Goal: Information Seeking & Learning: Learn about a topic

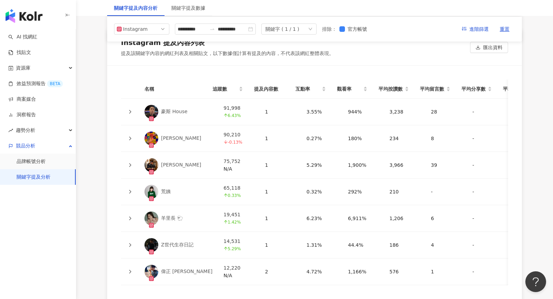
click at [130, 110] on icon at bounding box center [130, 112] width 4 height 4
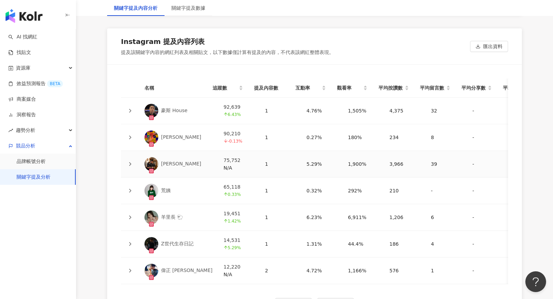
scroll to position [1554, 0]
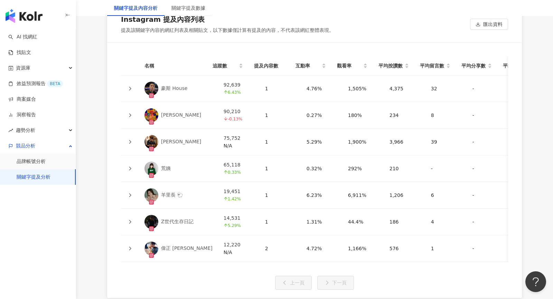
click at [130, 113] on icon at bounding box center [130, 115] width 2 height 4
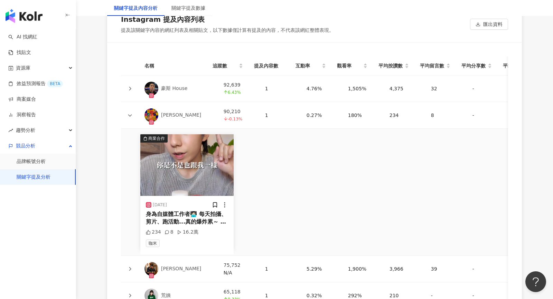
click at [132, 85] on div at bounding box center [130, 89] width 7 height 8
click at [131, 86] on icon at bounding box center [130, 88] width 4 height 4
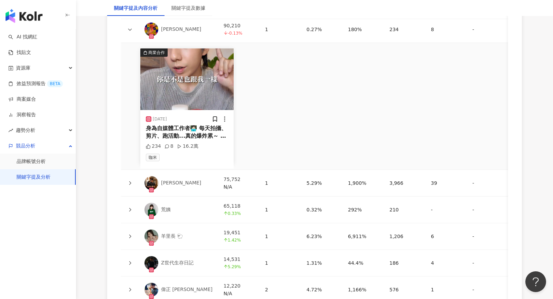
scroll to position [1781, 0]
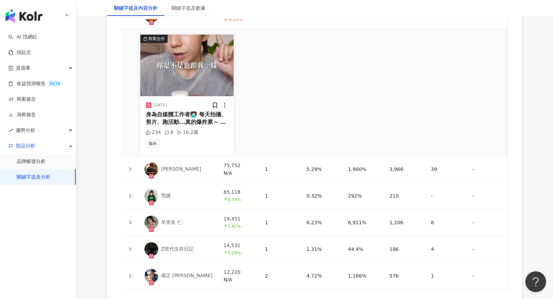
click at [131, 167] on icon at bounding box center [130, 169] width 4 height 4
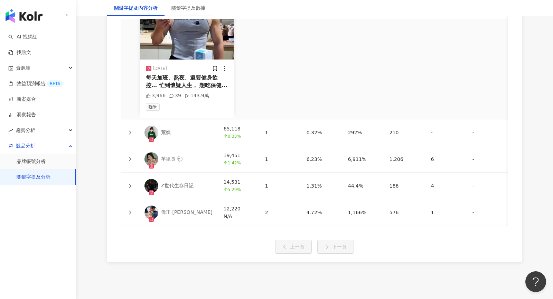
scroll to position [1973, 0]
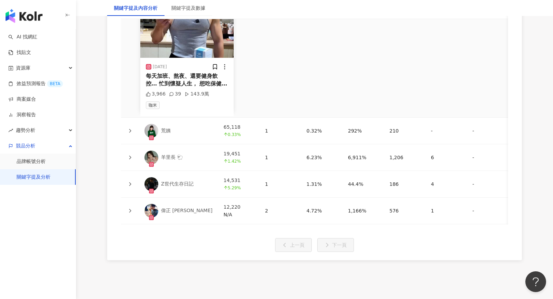
click at [131, 129] on icon at bounding box center [130, 131] width 4 height 4
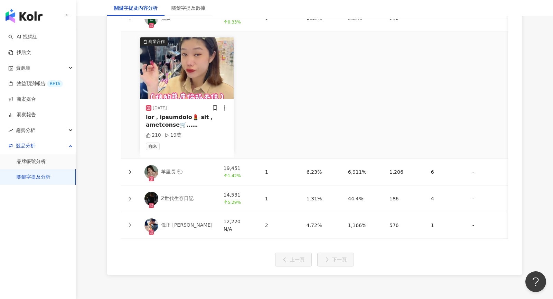
scroll to position [2106, 0]
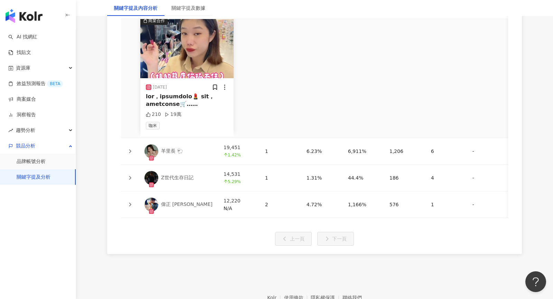
click at [131, 149] on icon at bounding box center [130, 151] width 4 height 4
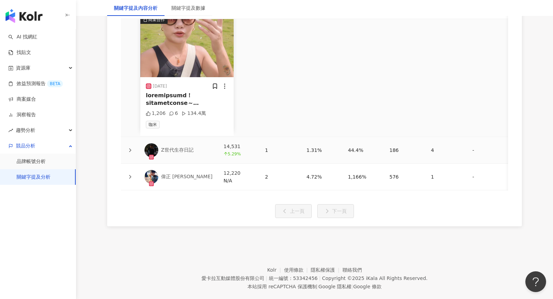
scroll to position [2267, 0]
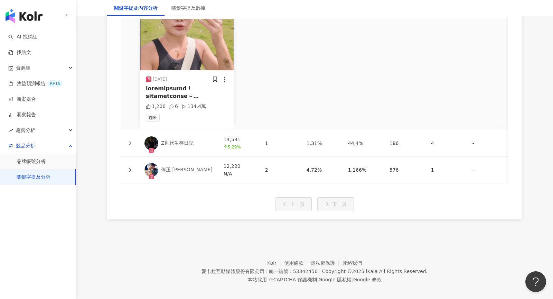
click at [129, 140] on div at bounding box center [130, 143] width 7 height 8
click at [129, 139] on div at bounding box center [130, 143] width 7 height 8
click at [129, 141] on icon at bounding box center [130, 143] width 4 height 4
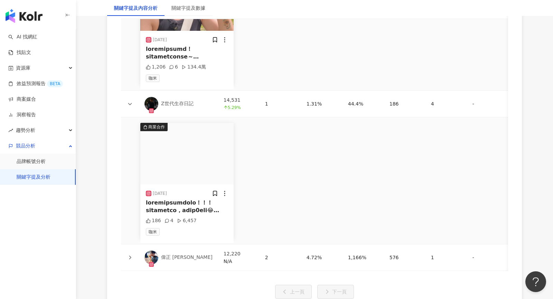
scroll to position [2394, 0]
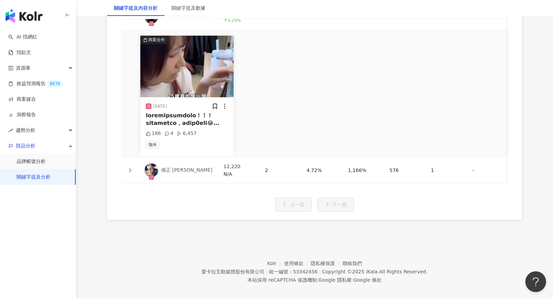
click at [129, 168] on icon at bounding box center [130, 170] width 4 height 4
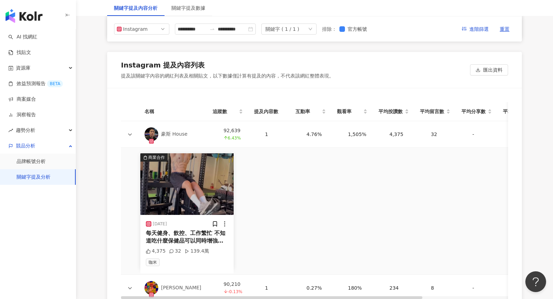
scroll to position [1466, 0]
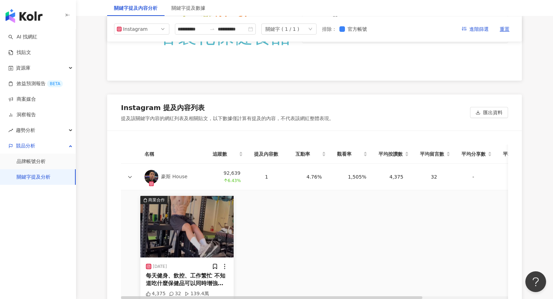
click at [155, 170] on img at bounding box center [152, 177] width 14 height 14
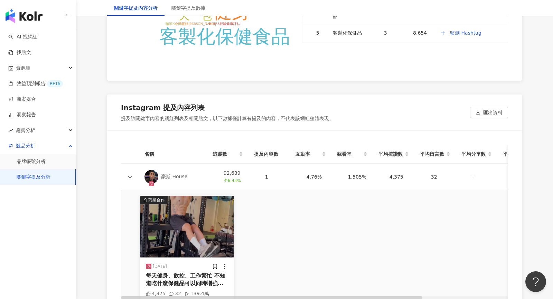
scroll to position [1501, 0]
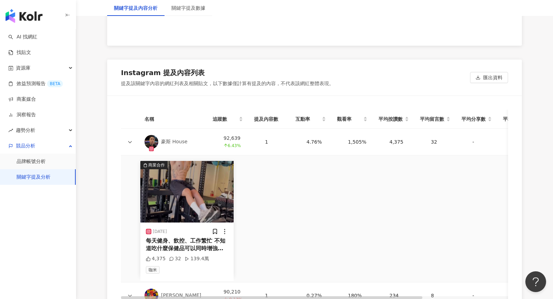
click at [170, 244] on div "每天健身、飲控、工作繁忙 不知道吃什麼保健品可以同時增強體力又能讓訓練更有感 快試試Kamee咖米客製化保健品！ ✔ AI 健康評估，3分鐘幫你挑對保健品 ✔…" at bounding box center [187, 245] width 82 height 16
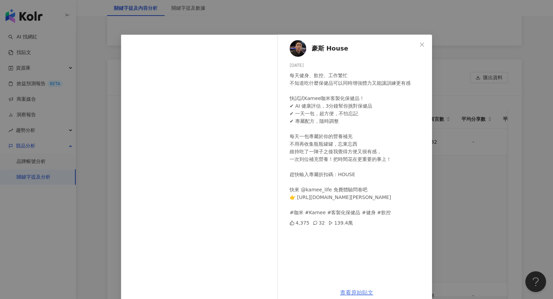
click at [359, 291] on link "查看原始貼文" at bounding box center [356, 292] width 33 height 7
click at [420, 42] on icon "close" at bounding box center [422, 45] width 6 height 6
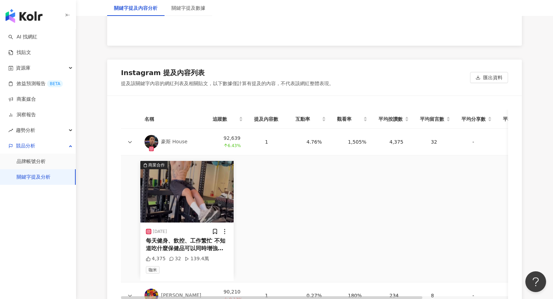
click at [49, 174] on link "關鍵字提及分析" at bounding box center [34, 177] width 34 height 7
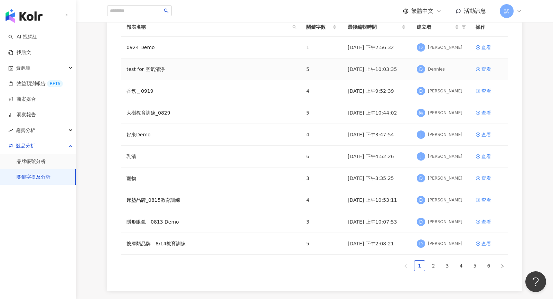
scroll to position [76, 0]
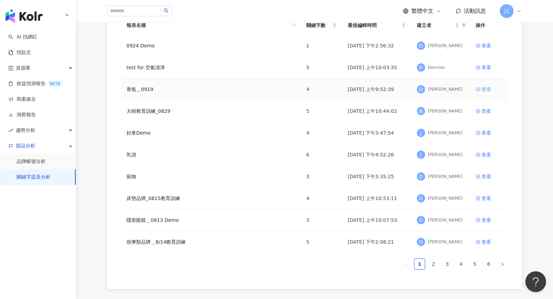
click at [481, 91] on link "查看" at bounding box center [489, 89] width 27 height 8
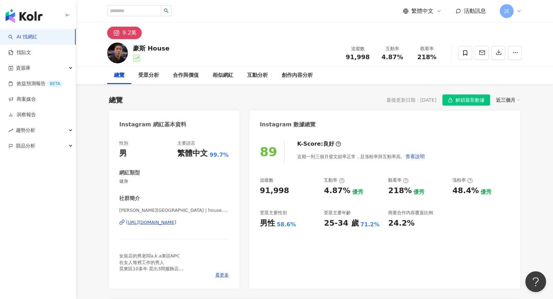
click at [468, 100] on span "解鎖最新數據" at bounding box center [470, 100] width 29 height 11
